Goal: Information Seeking & Learning: Learn about a topic

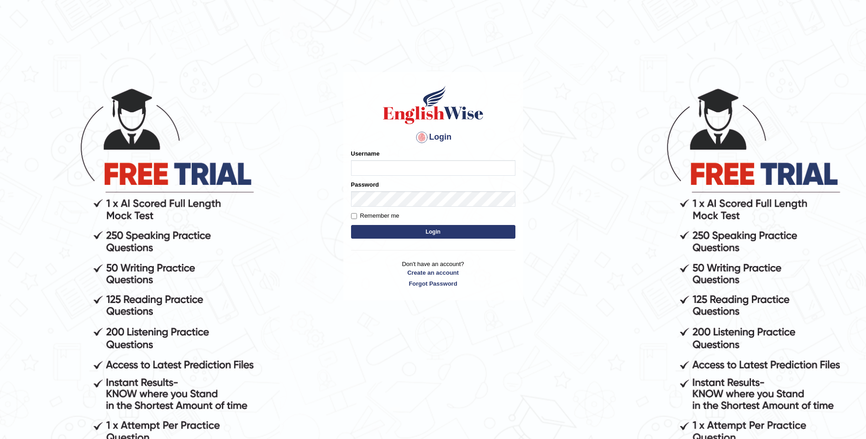
type input "mulwandamercy"
click at [438, 230] on button "Login" at bounding box center [433, 232] width 164 height 14
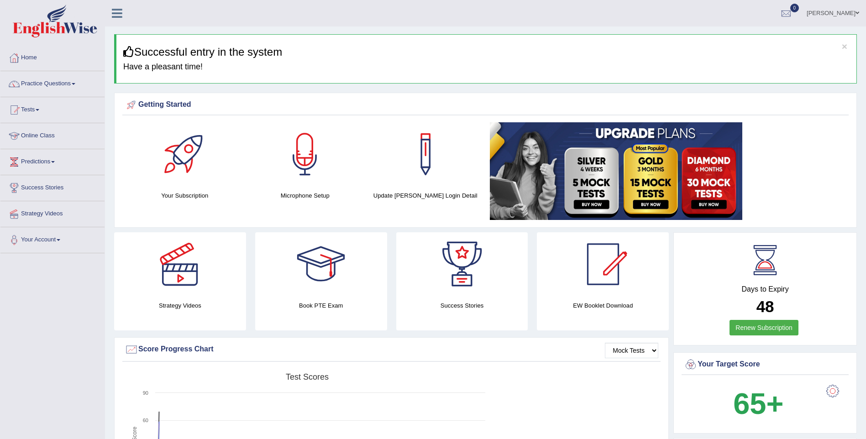
click at [47, 136] on link "Online Class" at bounding box center [52, 134] width 104 height 23
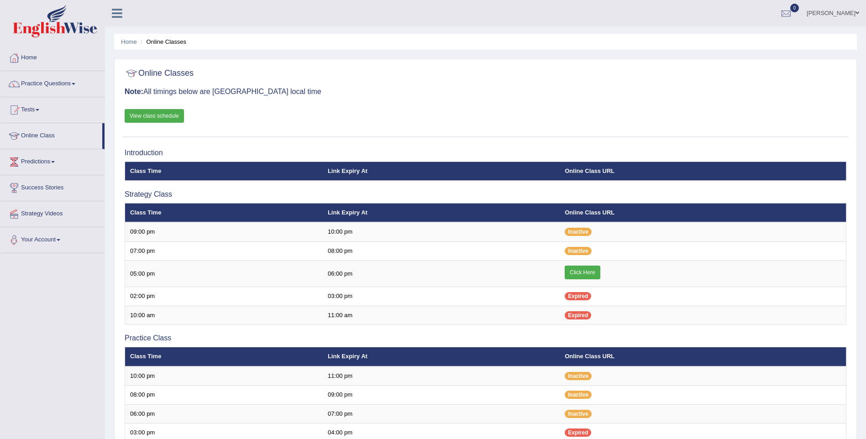
click at [171, 112] on link "View class schedule" at bounding box center [154, 116] width 59 height 14
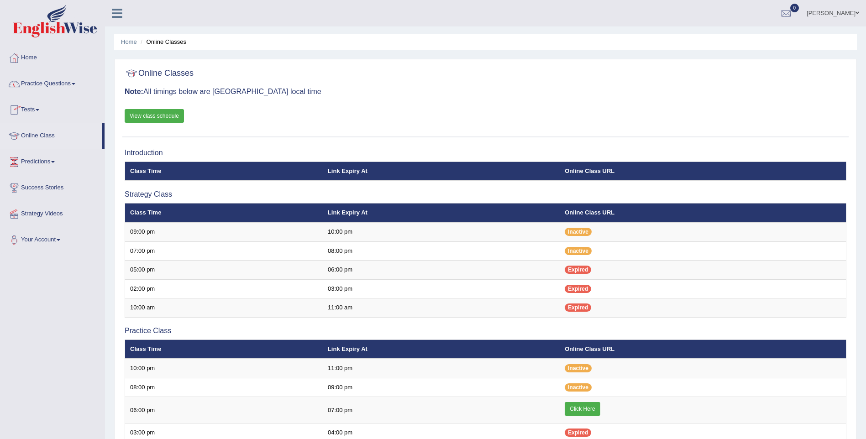
click at [72, 86] on link "Practice Questions" at bounding box center [52, 82] width 104 height 23
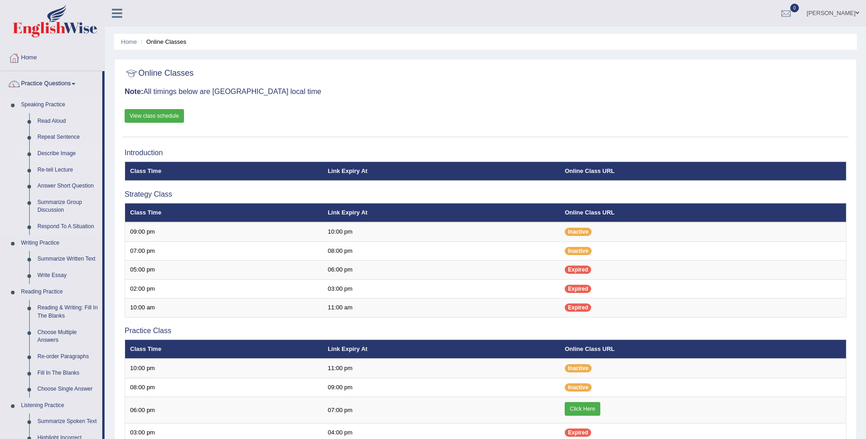
click at [54, 155] on link "Describe Image" at bounding box center [67, 154] width 69 height 16
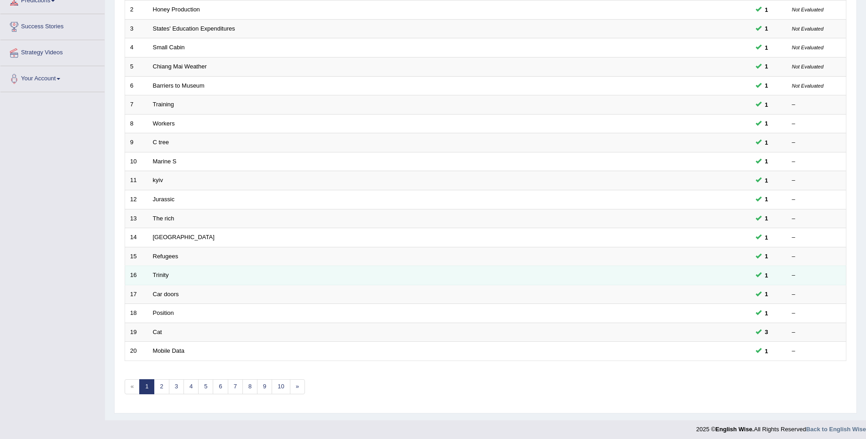
scroll to position [165, 0]
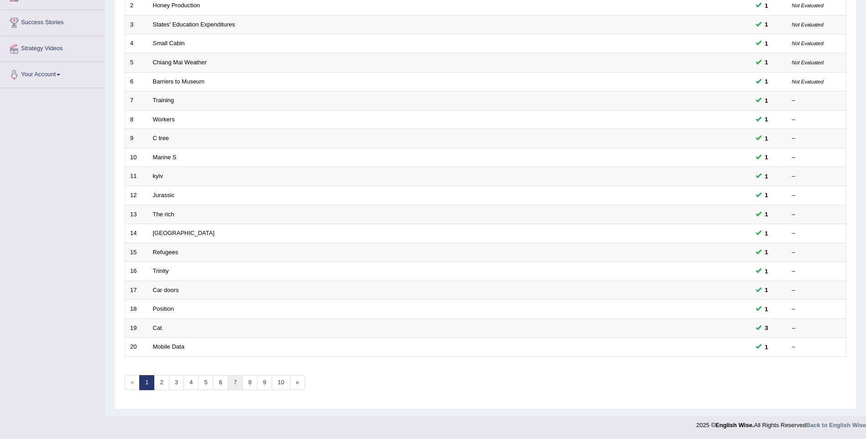
click at [234, 383] on link "7" at bounding box center [235, 382] width 15 height 15
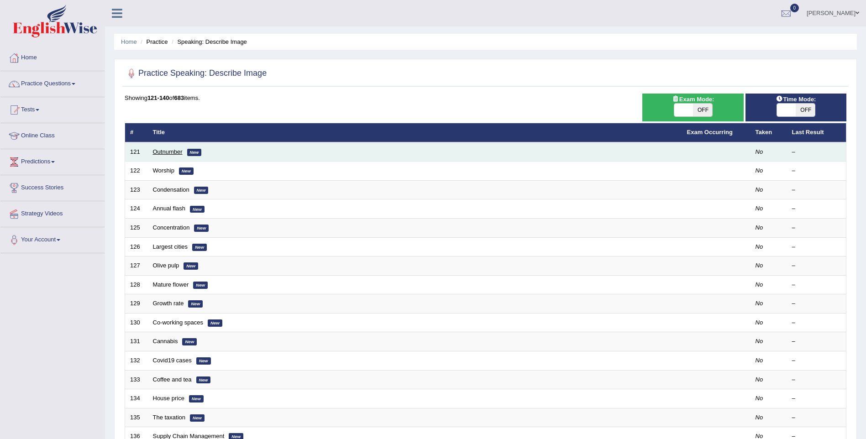
click at [165, 150] on link "Outnumber" at bounding box center [168, 151] width 30 height 7
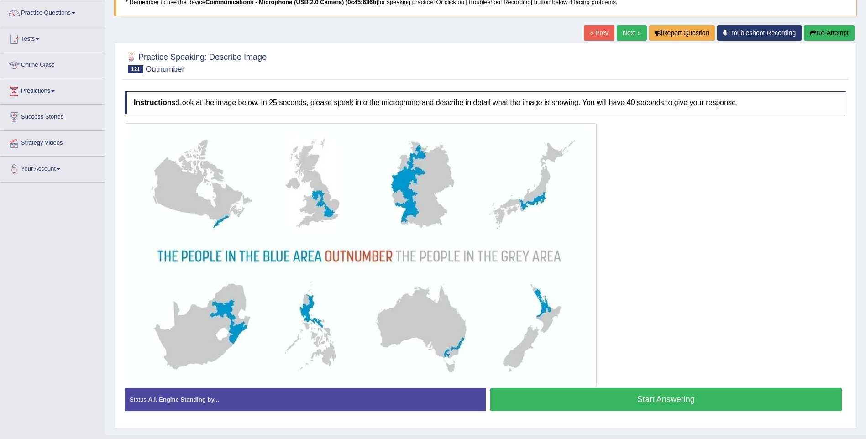
scroll to position [76, 0]
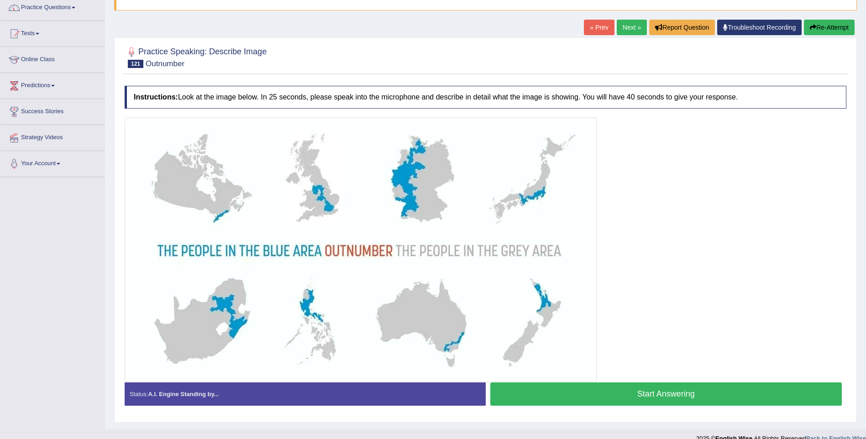
click at [558, 397] on button "Start Answering" at bounding box center [666, 393] width 352 height 23
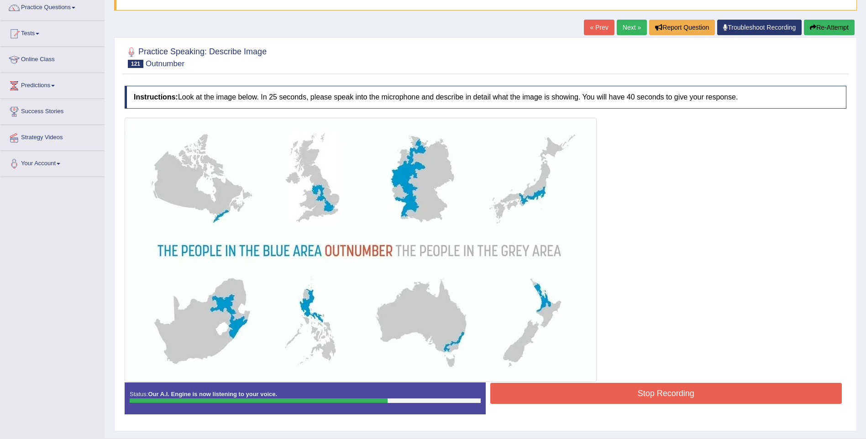
click at [558, 393] on button "Stop Recording" at bounding box center [666, 393] width 352 height 21
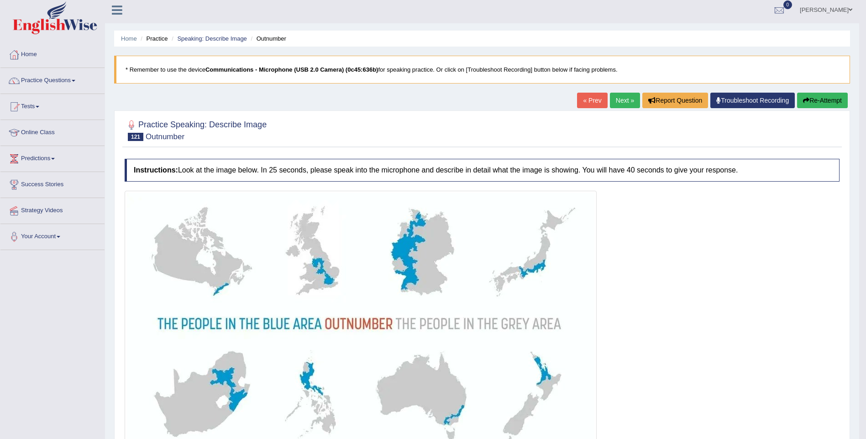
scroll to position [0, 0]
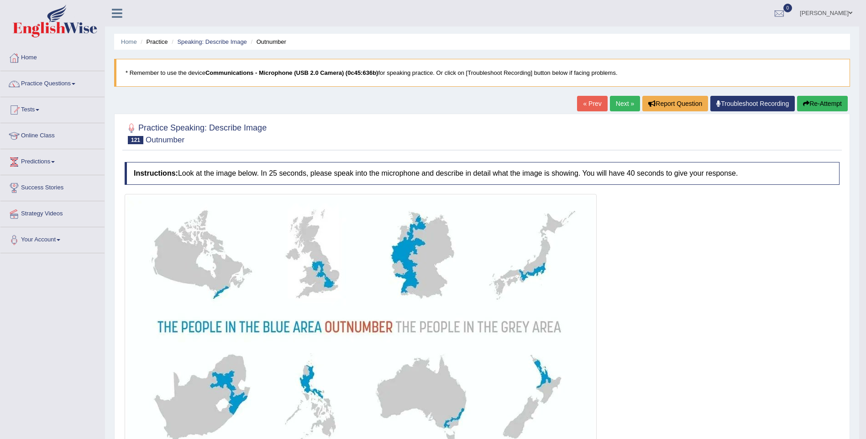
click at [622, 107] on link "Next »" at bounding box center [625, 104] width 30 height 16
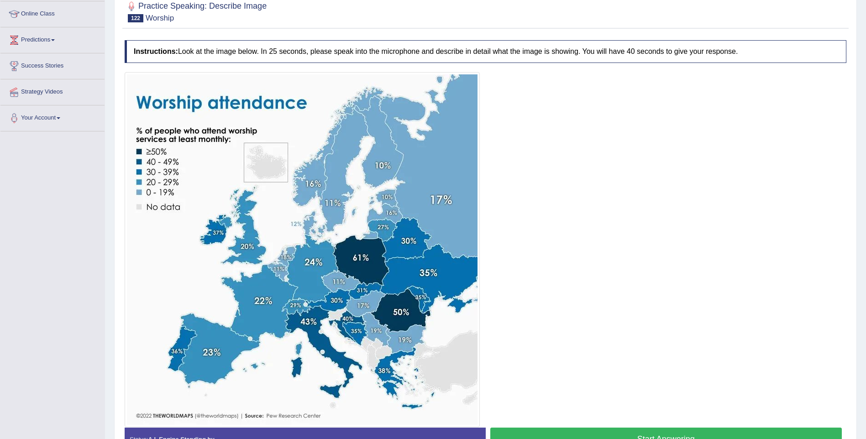
scroll to position [137, 0]
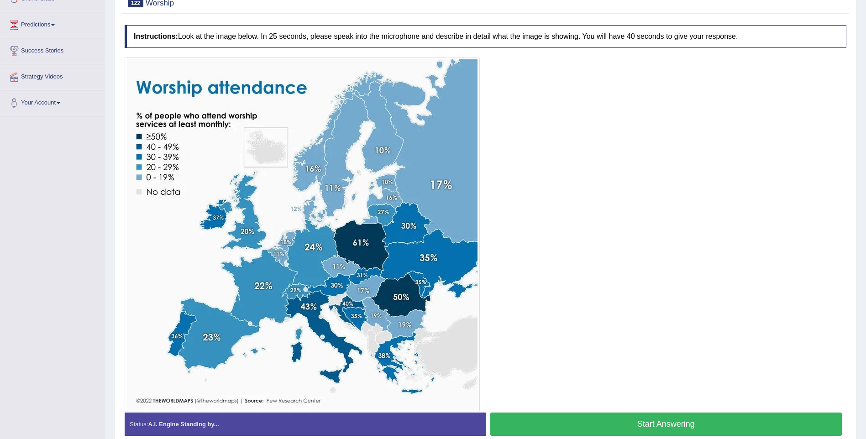
click at [638, 422] on button "Start Answering" at bounding box center [666, 423] width 352 height 23
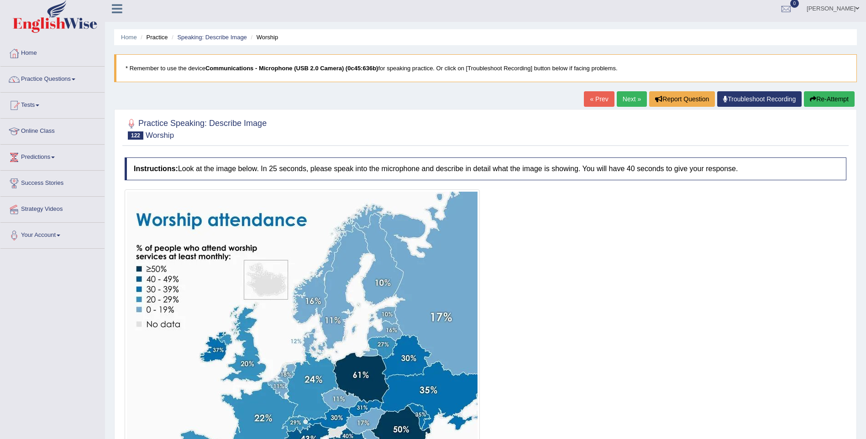
scroll to position [0, 0]
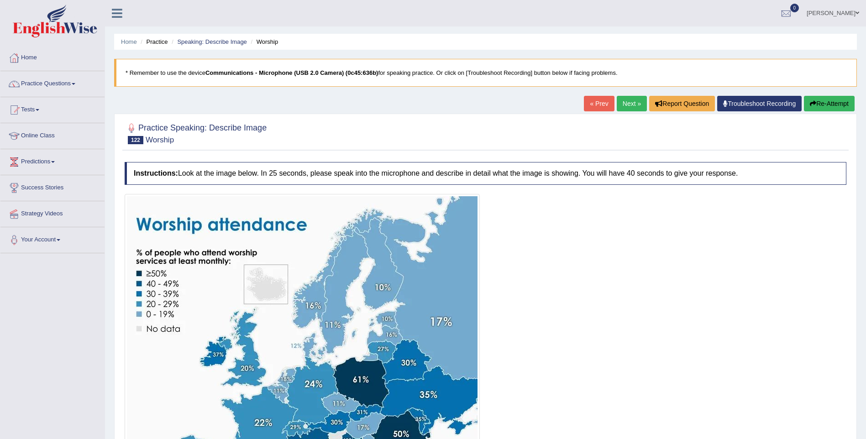
click at [822, 102] on button "Re-Attempt" at bounding box center [829, 104] width 51 height 16
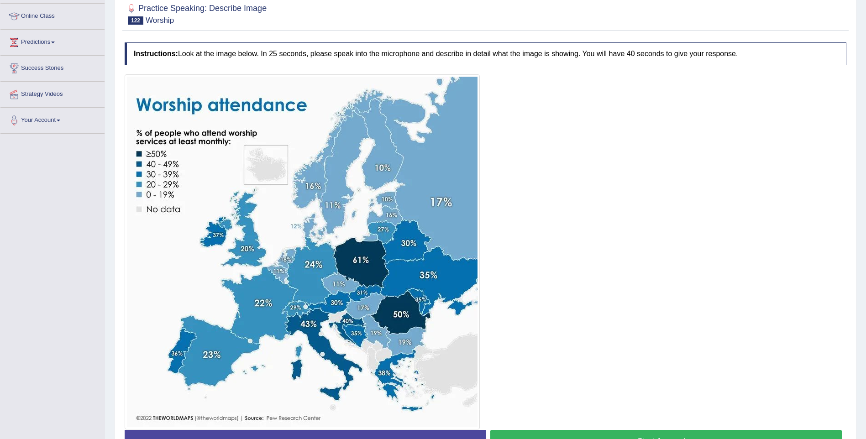
scroll to position [122, 0]
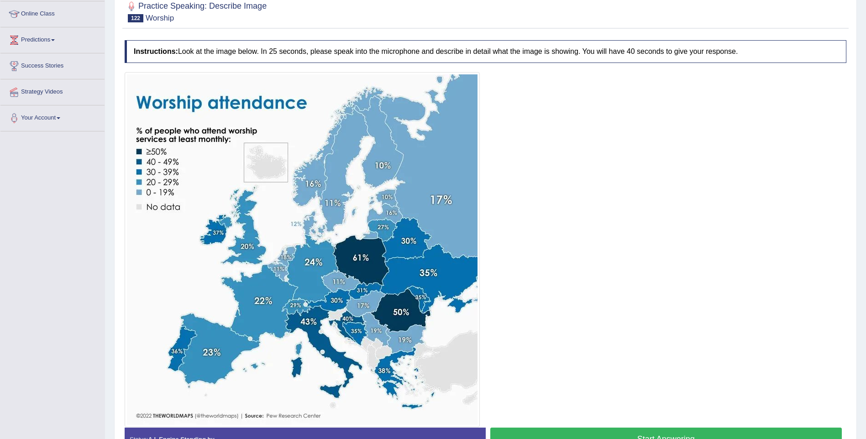
click at [645, 428] on button "Start Answering" at bounding box center [666, 439] width 352 height 23
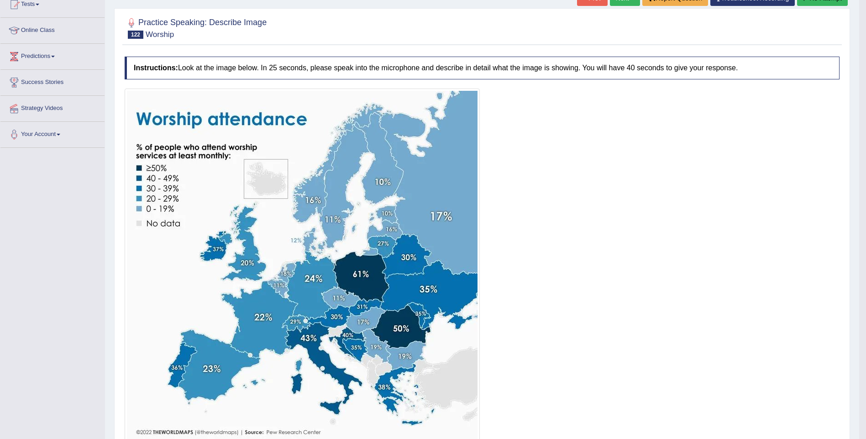
scroll to position [76, 0]
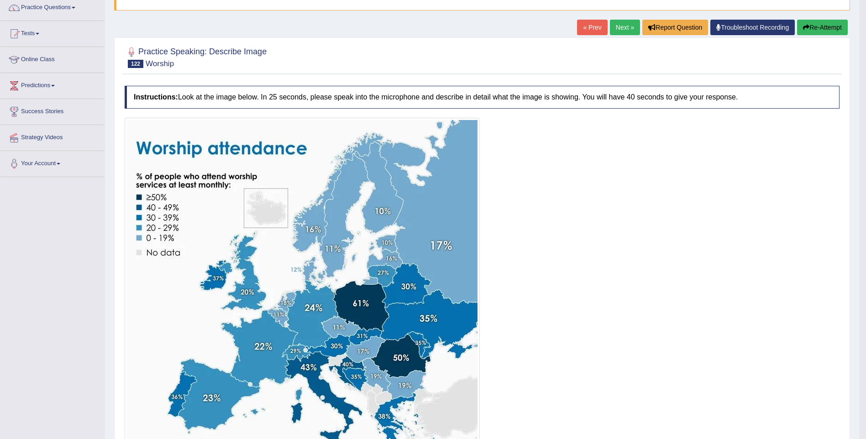
click at [834, 30] on button "Re-Attempt" at bounding box center [822, 28] width 51 height 16
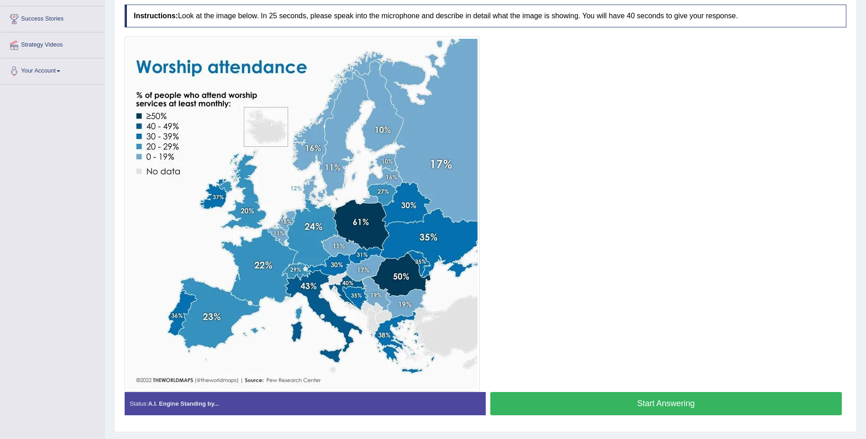
scroll to position [161, 0]
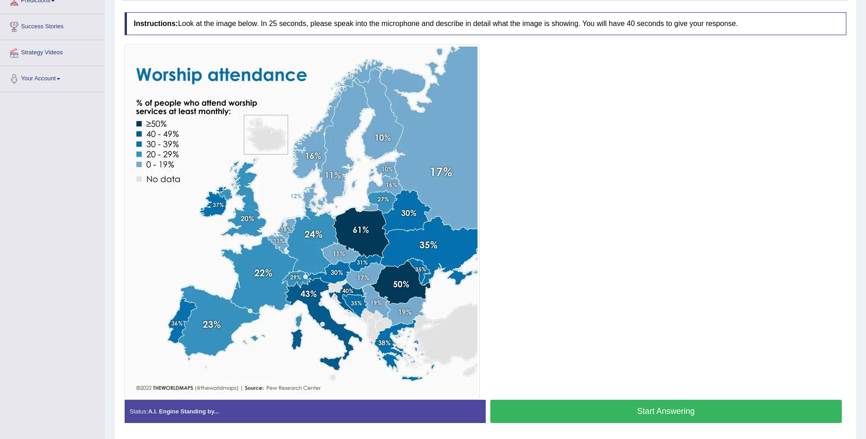
click at [551, 409] on button "Start Answering" at bounding box center [666, 411] width 352 height 23
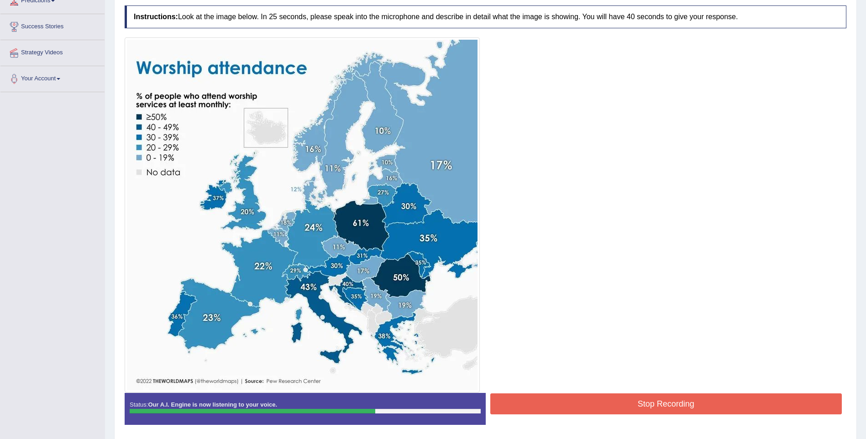
click at [617, 407] on button "Stop Recording" at bounding box center [666, 403] width 352 height 21
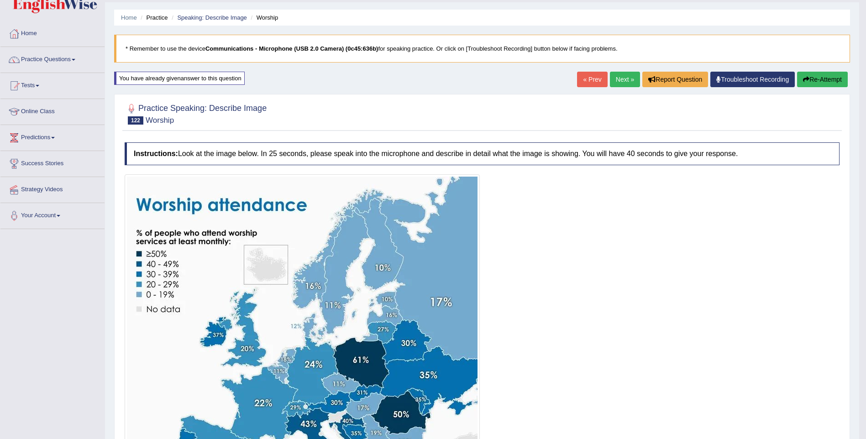
scroll to position [9, 0]
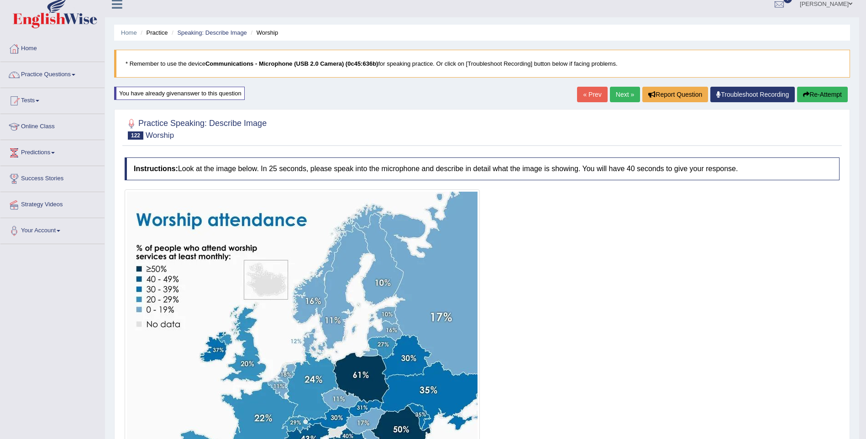
click at [631, 93] on link "Next »" at bounding box center [625, 95] width 30 height 16
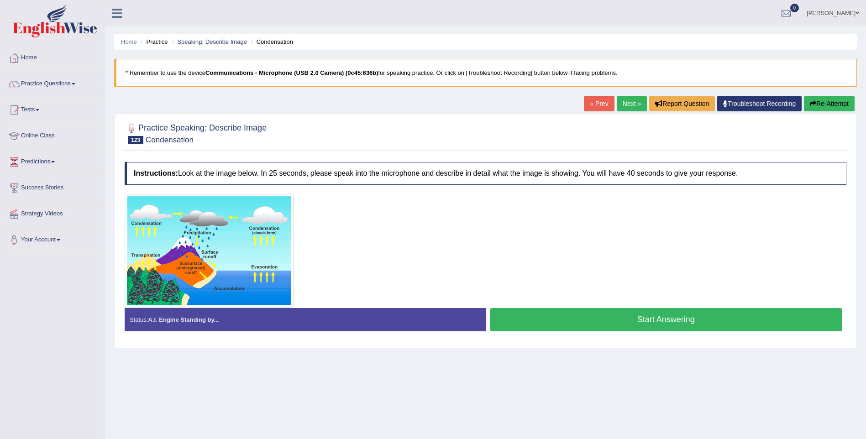
click at [595, 318] on button "Start Answering" at bounding box center [666, 319] width 352 height 23
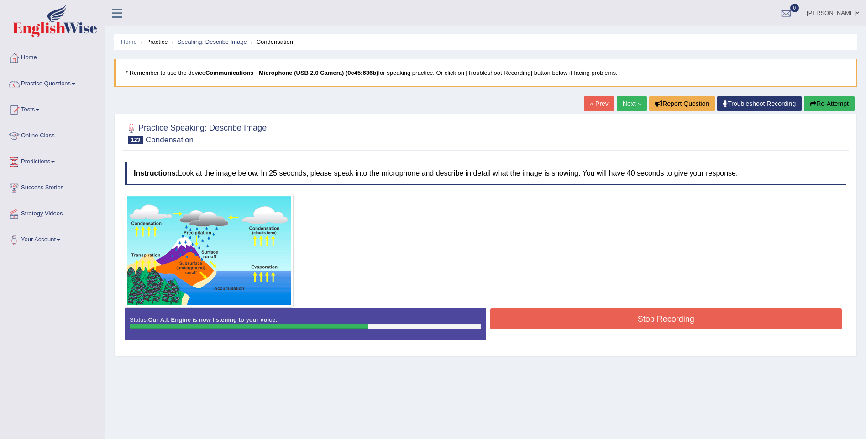
click at [652, 321] on button "Stop Recording" at bounding box center [666, 318] width 352 height 21
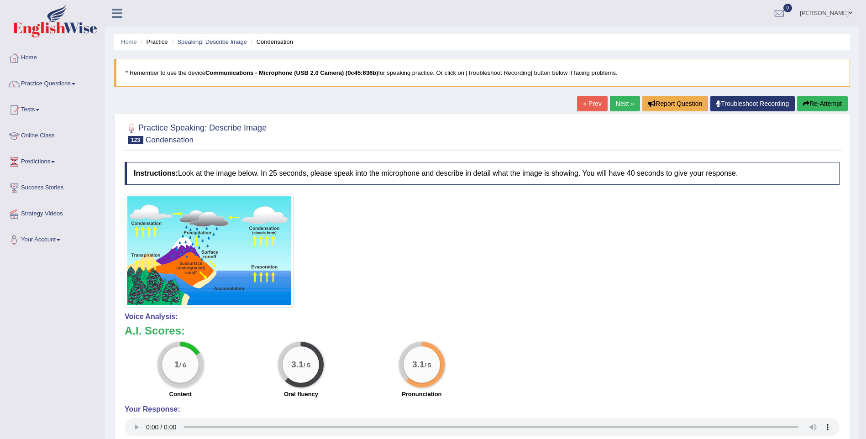
click at [624, 99] on link "Next »" at bounding box center [625, 104] width 30 height 16
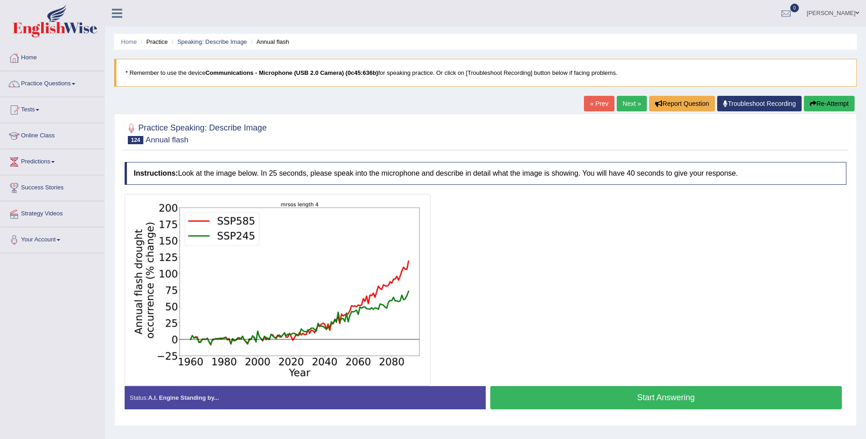
click at [567, 402] on button "Start Answering" at bounding box center [666, 397] width 352 height 23
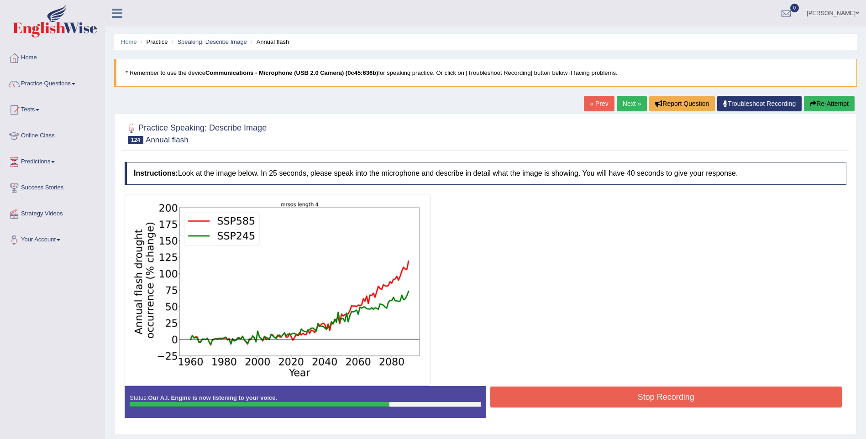
click at [617, 397] on button "Stop Recording" at bounding box center [666, 396] width 352 height 21
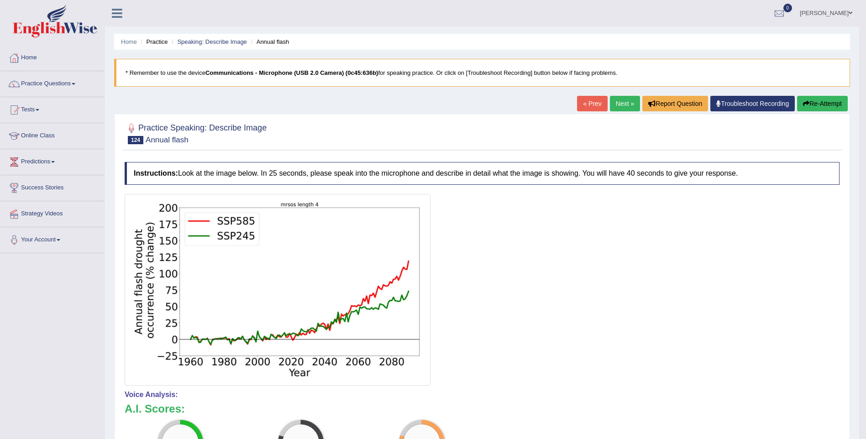
click at [623, 103] on link "Next »" at bounding box center [625, 104] width 30 height 16
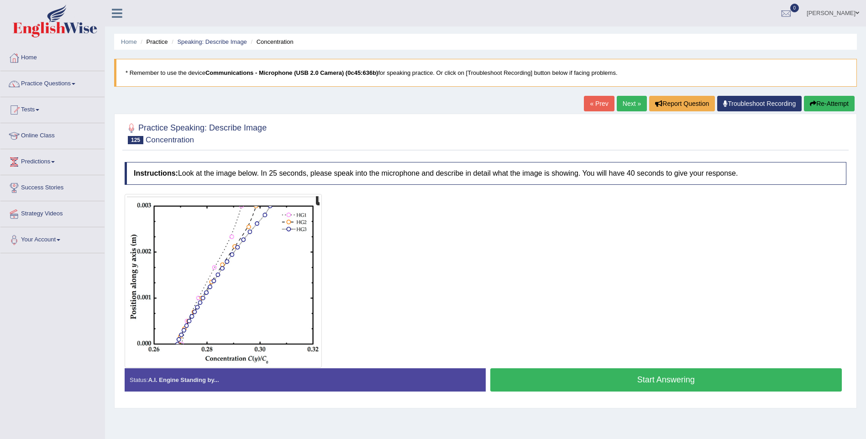
click at [608, 386] on button "Start Answering" at bounding box center [666, 379] width 352 height 23
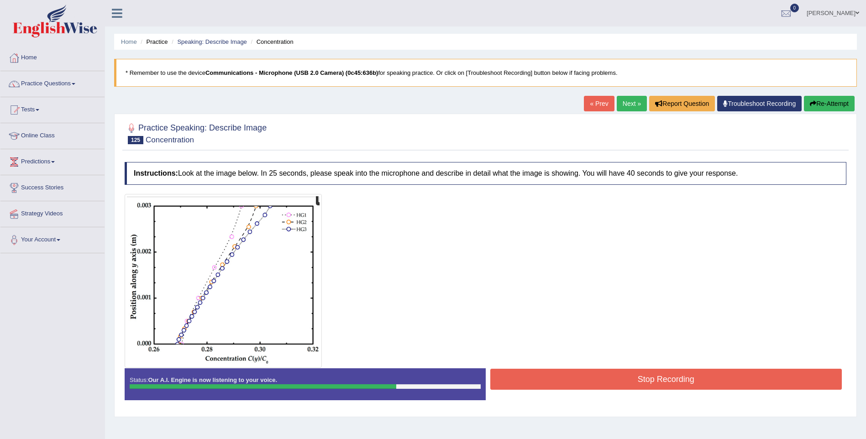
click at [624, 376] on button "Stop Recording" at bounding box center [666, 379] width 352 height 21
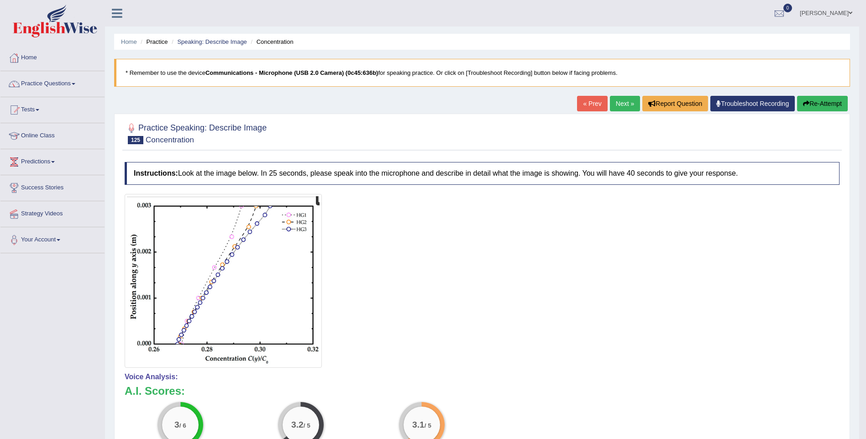
click at [72, 85] on link "Practice Questions" at bounding box center [52, 82] width 104 height 23
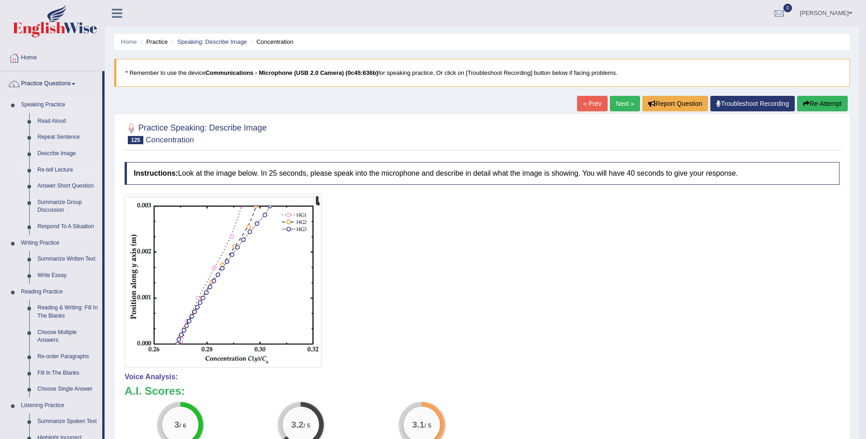
click at [57, 171] on link "Re-tell Lecture" at bounding box center [67, 170] width 69 height 16
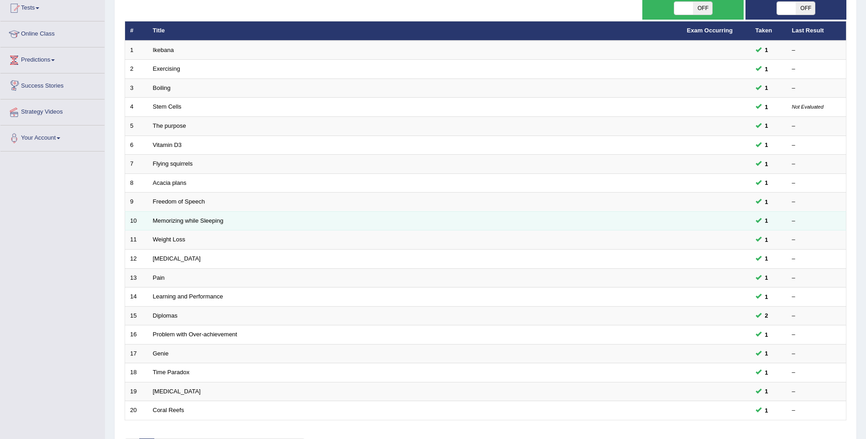
scroll to position [165, 0]
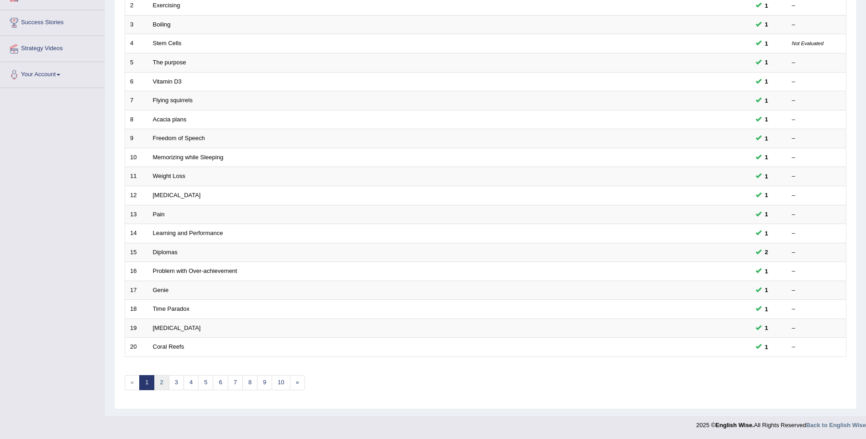
click at [163, 384] on link "2" at bounding box center [161, 382] width 15 height 15
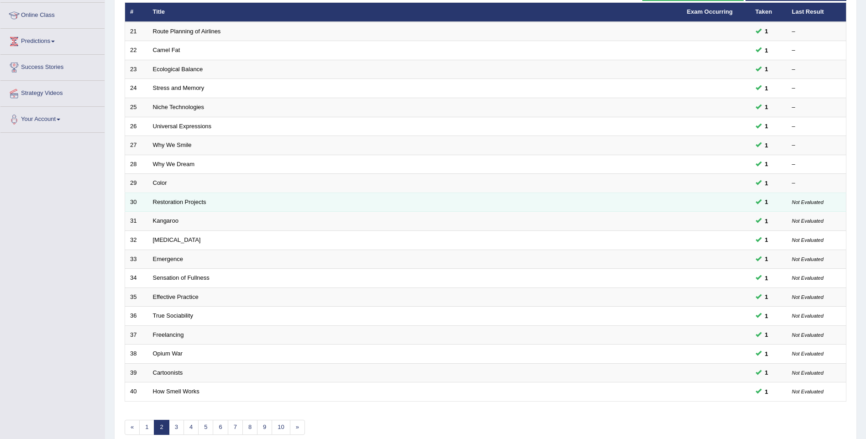
scroll to position [165, 0]
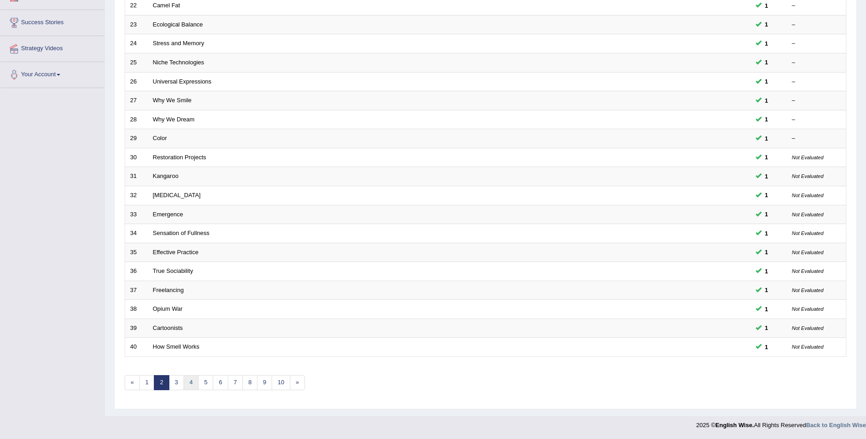
click at [191, 383] on link "4" at bounding box center [190, 382] width 15 height 15
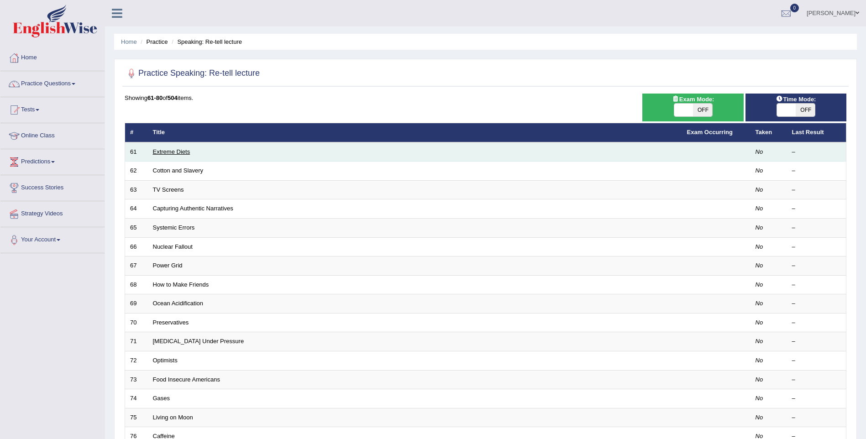
click at [173, 150] on link "Extreme Diets" at bounding box center [171, 151] width 37 height 7
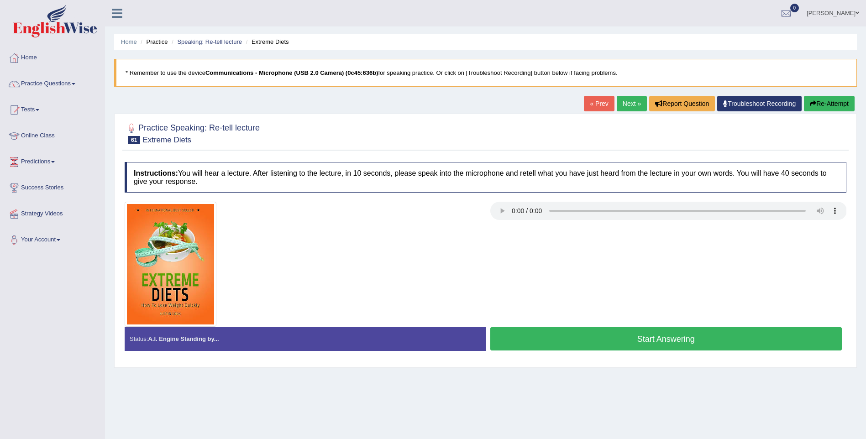
click at [687, 337] on button "Start Answering" at bounding box center [666, 338] width 352 height 23
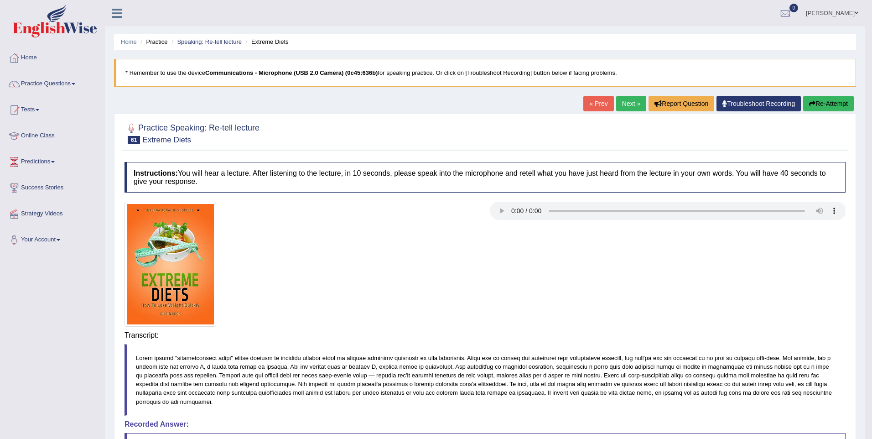
click at [687, 337] on body "Toggle navigation Home Practice Questions Speaking Practice Read Aloud Repeat S…" at bounding box center [436, 219] width 872 height 439
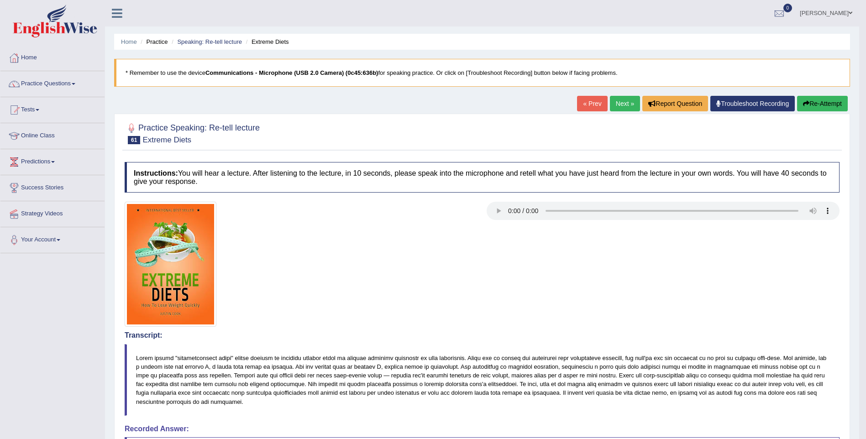
click at [623, 104] on link "Next »" at bounding box center [625, 104] width 30 height 16
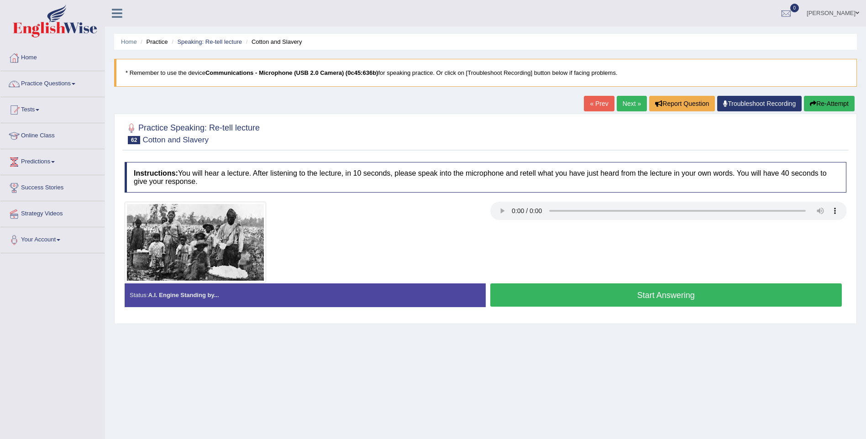
click at [562, 290] on button "Start Answering" at bounding box center [666, 294] width 352 height 23
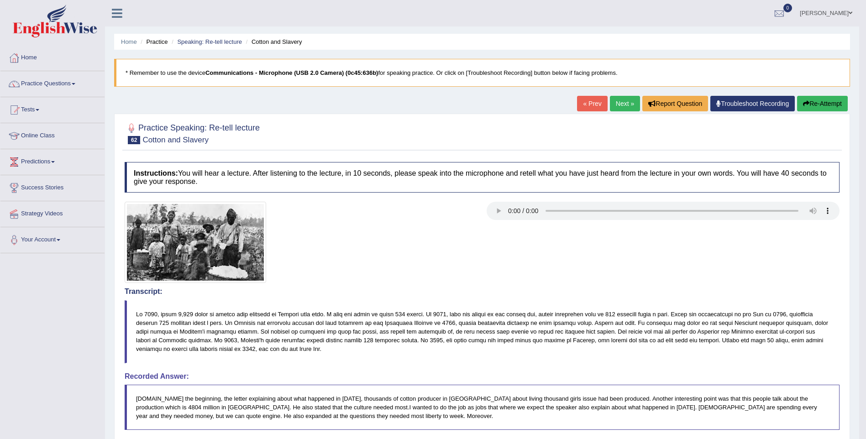
click at [620, 104] on link "Next »" at bounding box center [625, 104] width 30 height 16
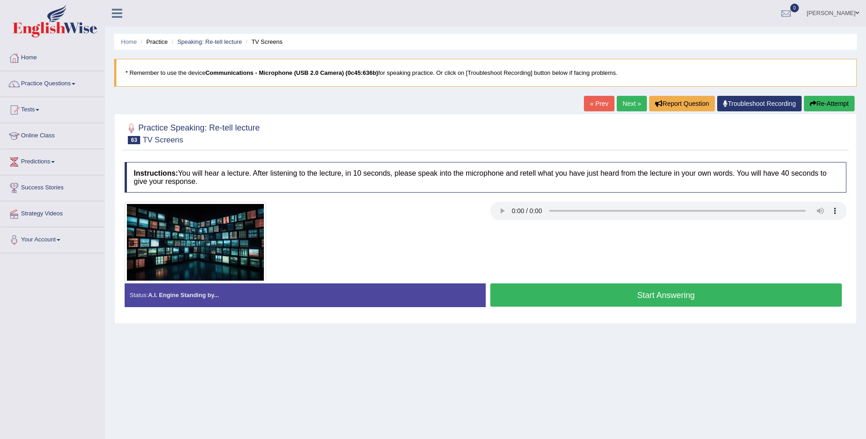
drag, startPoint x: 661, startPoint y: 297, endPoint x: 662, endPoint y: 307, distance: 10.1
click at [662, 307] on button "Start Answering" at bounding box center [666, 294] width 352 height 23
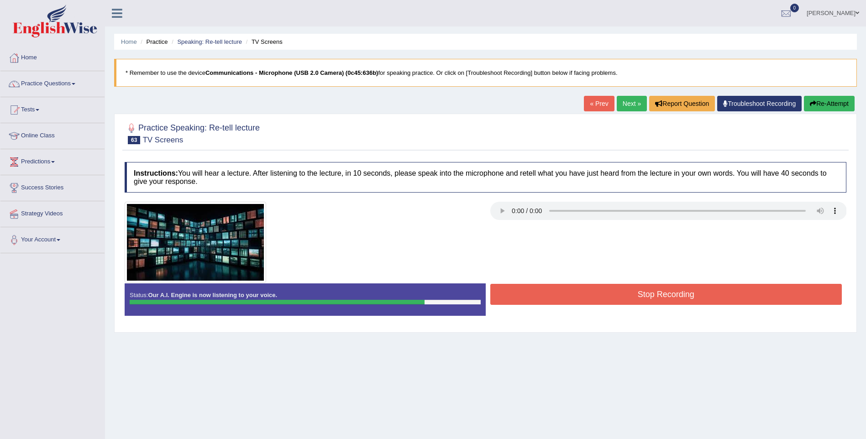
click at [603, 292] on button "Stop Recording" at bounding box center [666, 294] width 352 height 21
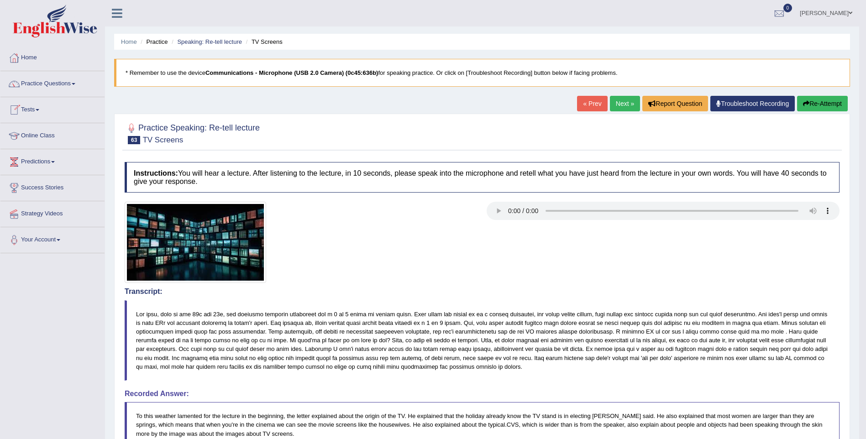
click at [68, 83] on link "Practice Questions" at bounding box center [52, 82] width 104 height 23
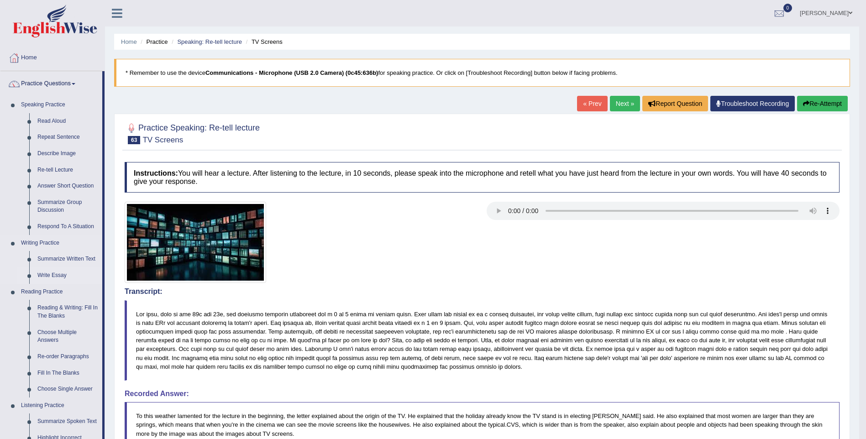
click at [56, 277] on link "Write Essay" at bounding box center [67, 275] width 69 height 16
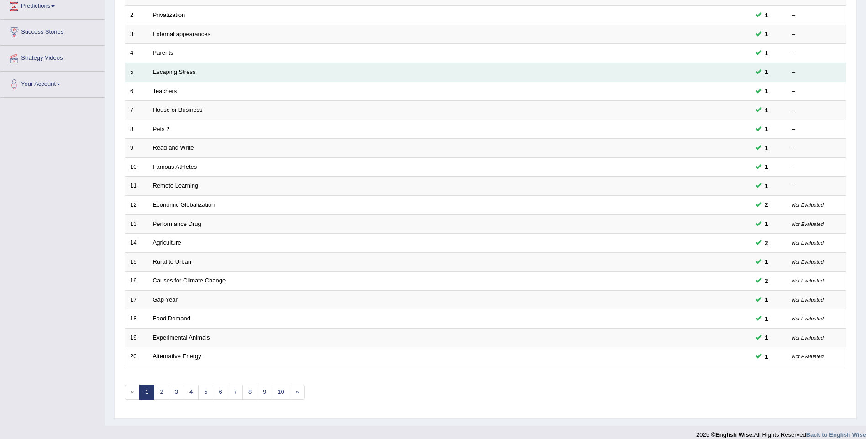
scroll to position [165, 0]
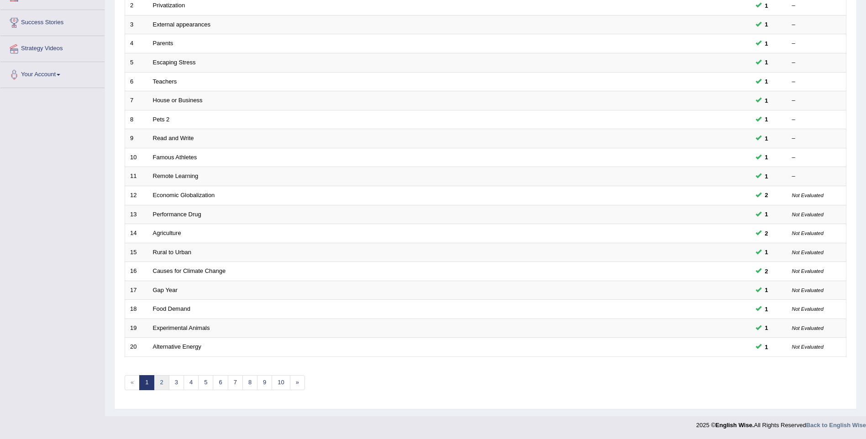
click at [157, 381] on link "2" at bounding box center [161, 382] width 15 height 15
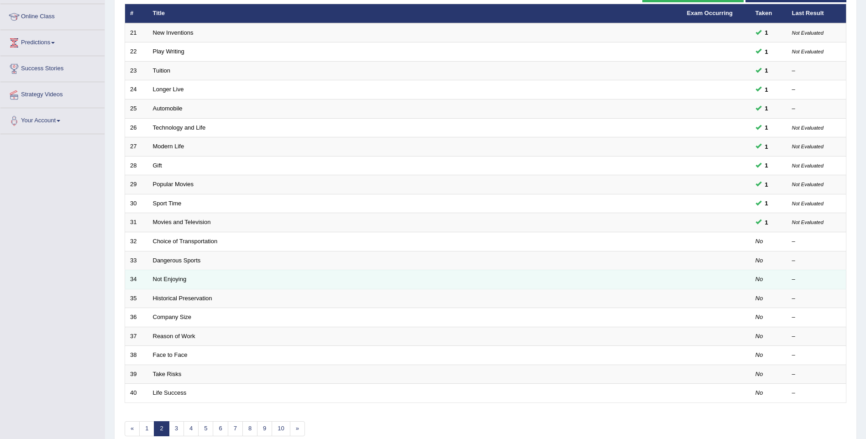
scroll to position [137, 0]
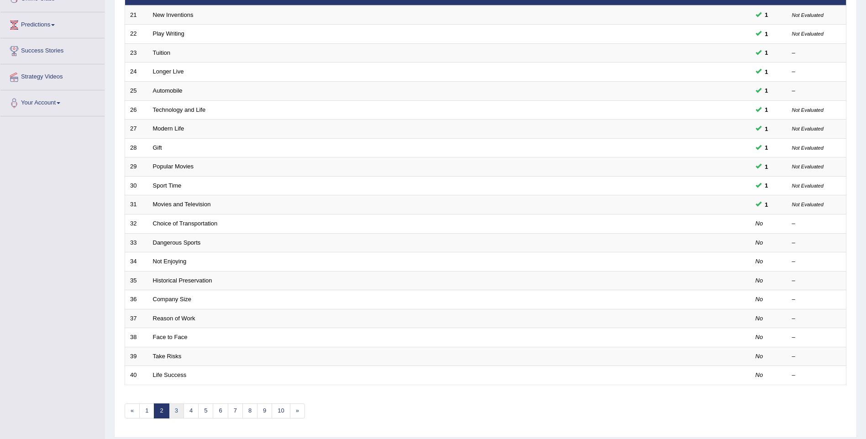
click at [173, 408] on link "3" at bounding box center [176, 410] width 15 height 15
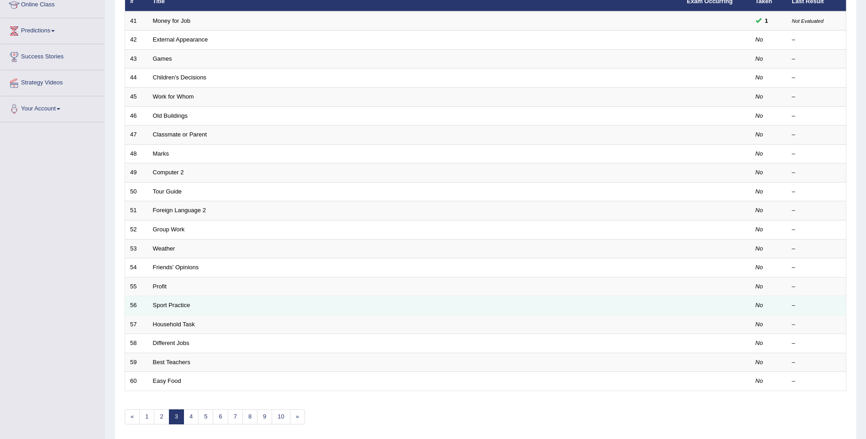
scroll to position [137, 0]
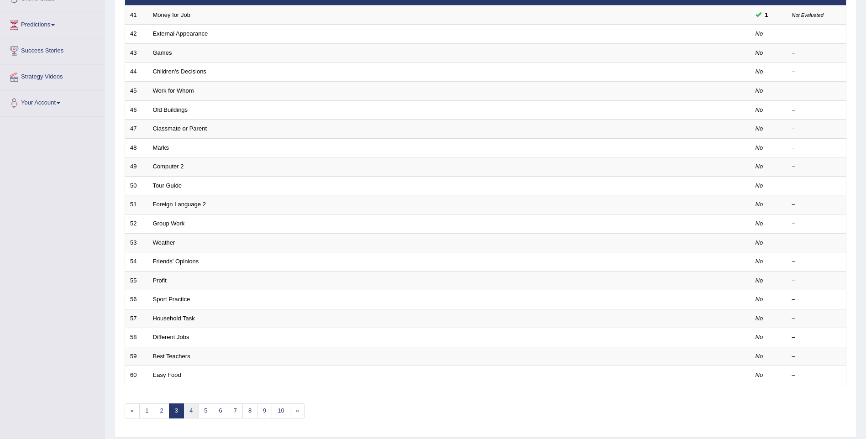
click at [189, 408] on link "4" at bounding box center [190, 410] width 15 height 15
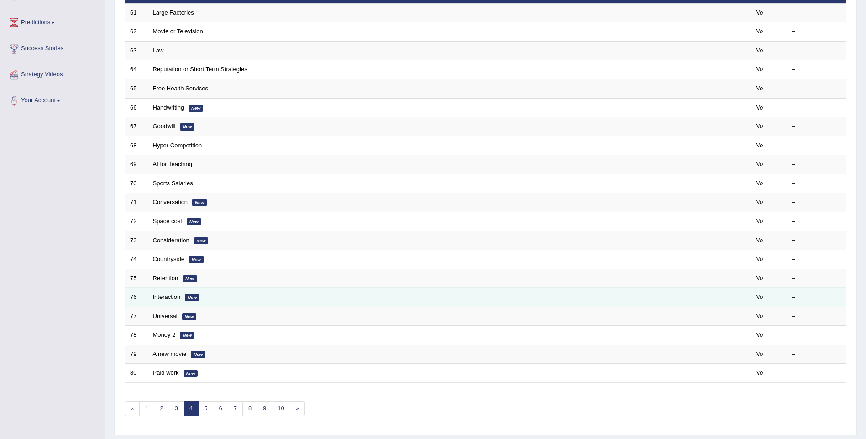
scroll to position [165, 0]
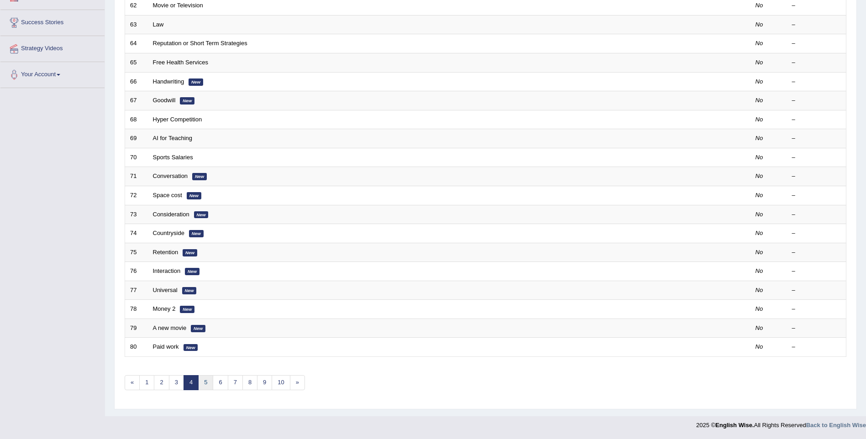
click at [208, 385] on link "5" at bounding box center [205, 382] width 15 height 15
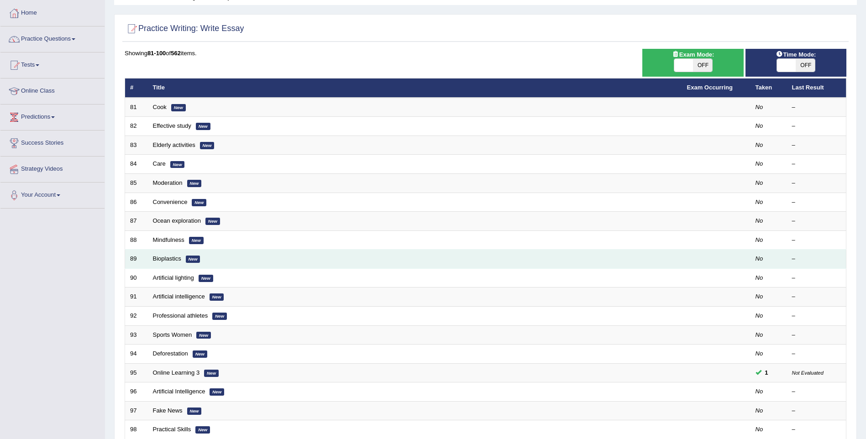
scroll to position [46, 0]
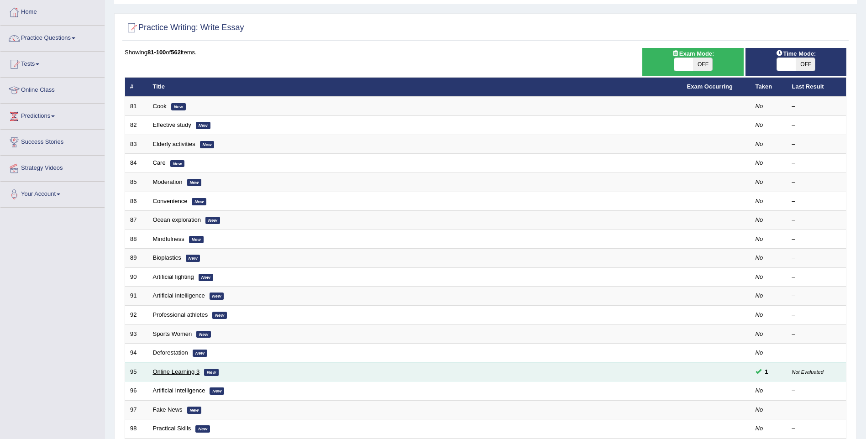
click at [183, 372] on link "Online Learning 3" at bounding box center [176, 371] width 47 height 7
